Goal: Information Seeking & Learning: Learn about a topic

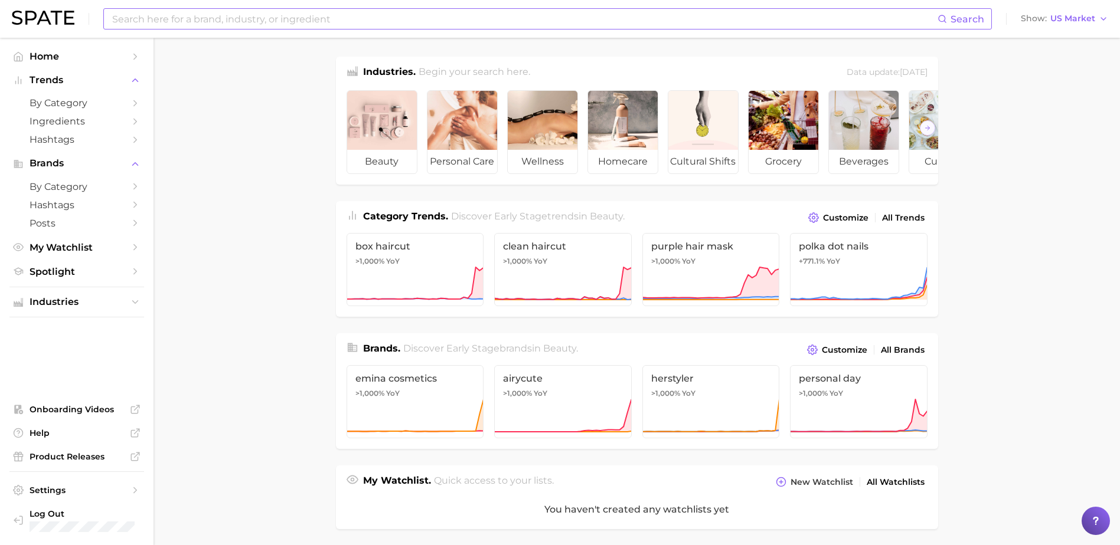
click at [342, 21] on input at bounding box center [524, 19] width 826 height 20
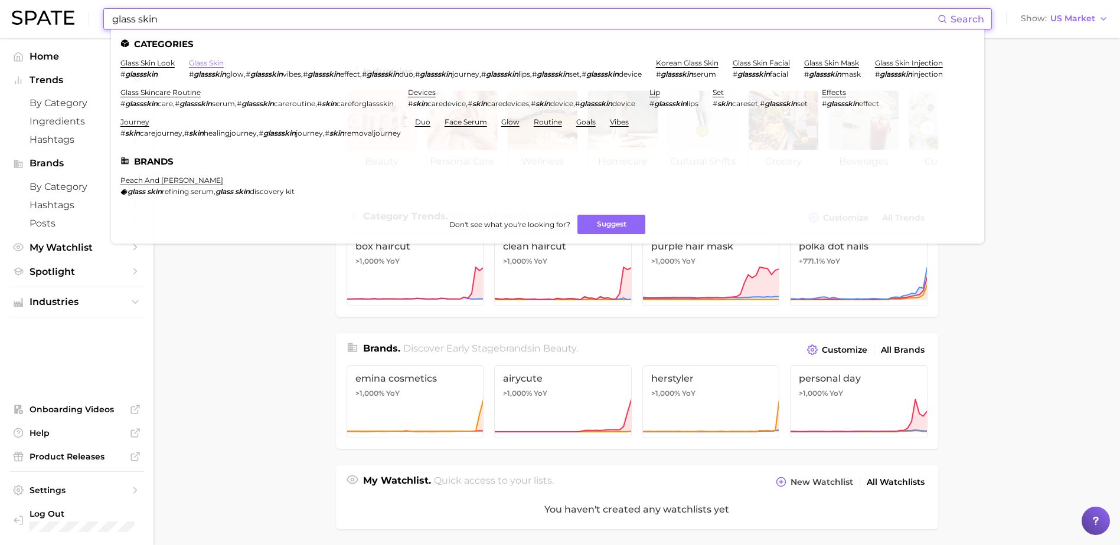
type input "glass skin"
click at [205, 63] on link "glass skin" at bounding box center [206, 62] width 35 height 9
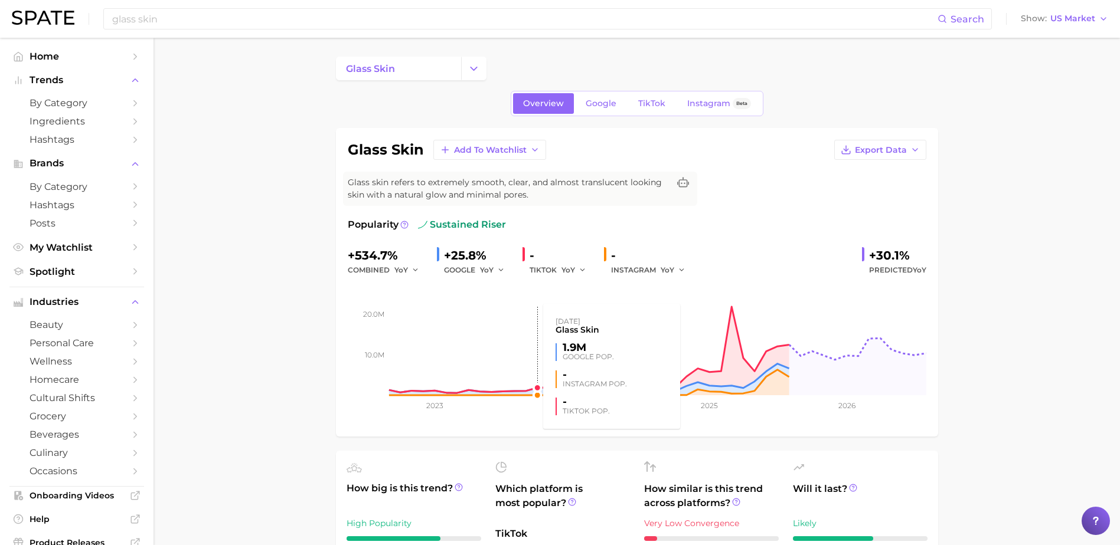
drag, startPoint x: 396, startPoint y: 369, endPoint x: 533, endPoint y: 368, distance: 136.9
click at [533, 368] on rect at bounding box center [637, 336] width 578 height 118
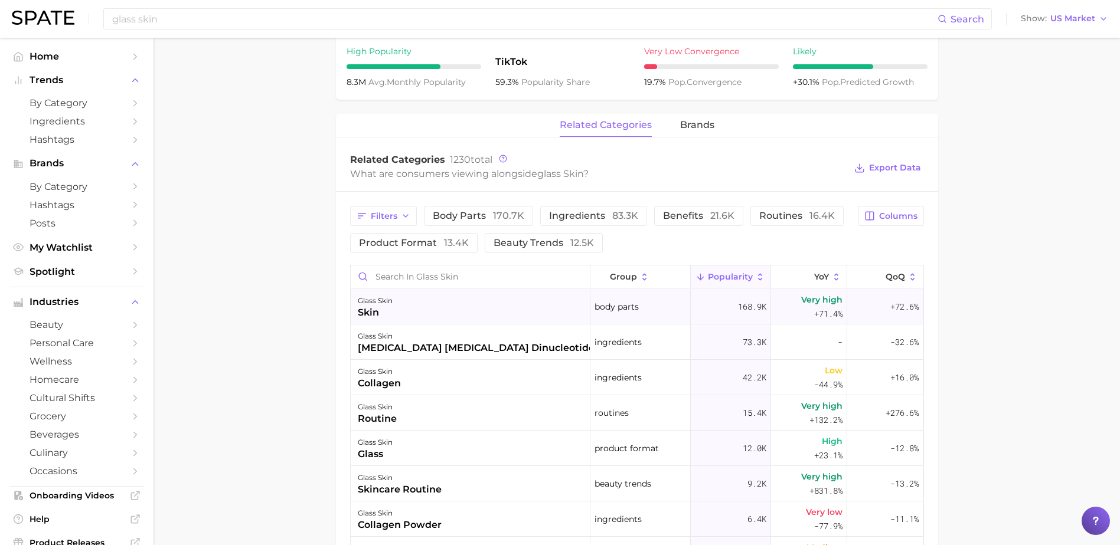
click at [462, 303] on div "glass skin skin" at bounding box center [471, 306] width 240 height 35
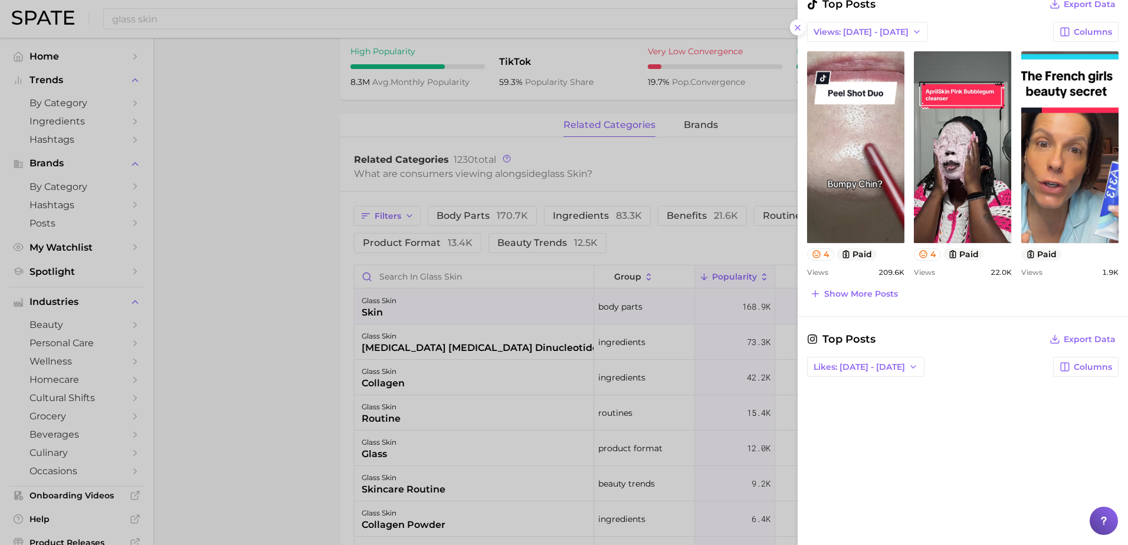
scroll to position [680, 0]
